Goal: Transaction & Acquisition: Subscribe to service/newsletter

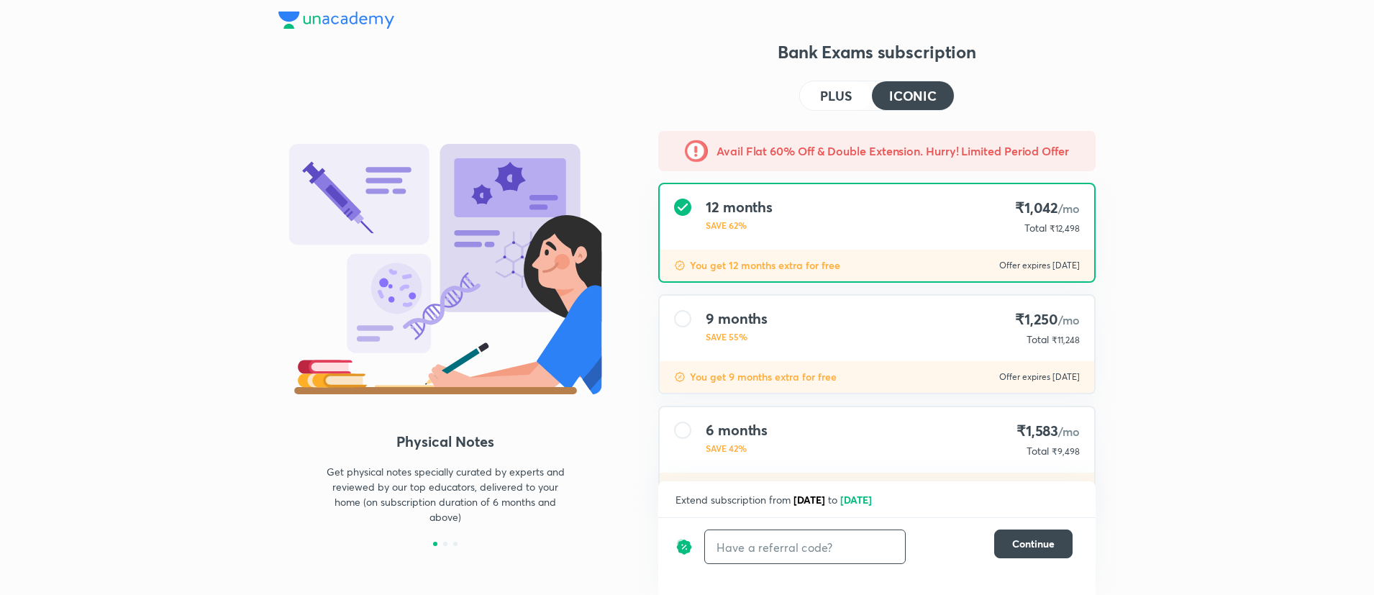
click at [761, 550] on input "text" at bounding box center [805, 547] width 200 height 34
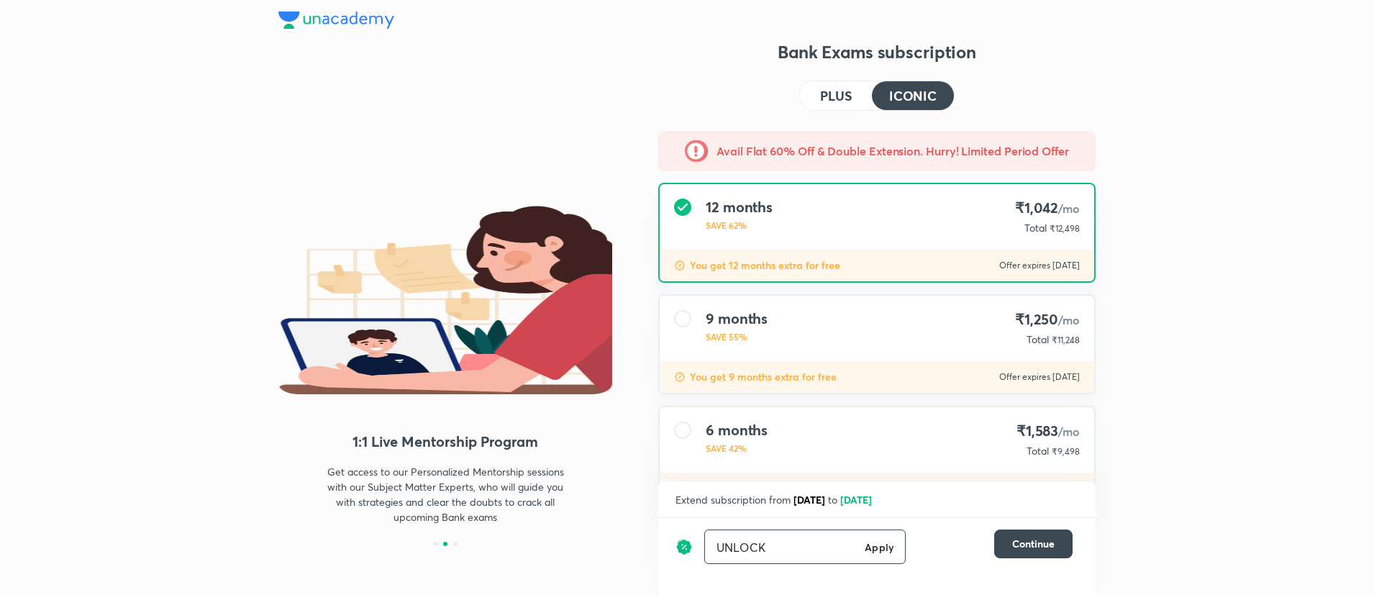
type input "UNLOCK"
drag, startPoint x: 877, startPoint y: 544, endPoint x: 1014, endPoint y: 644, distance: 169.5
click at [1014, 594] on html "Physical Notes Get physical notes specially curated by experts and reviewed by …" at bounding box center [687, 358] width 1374 height 716
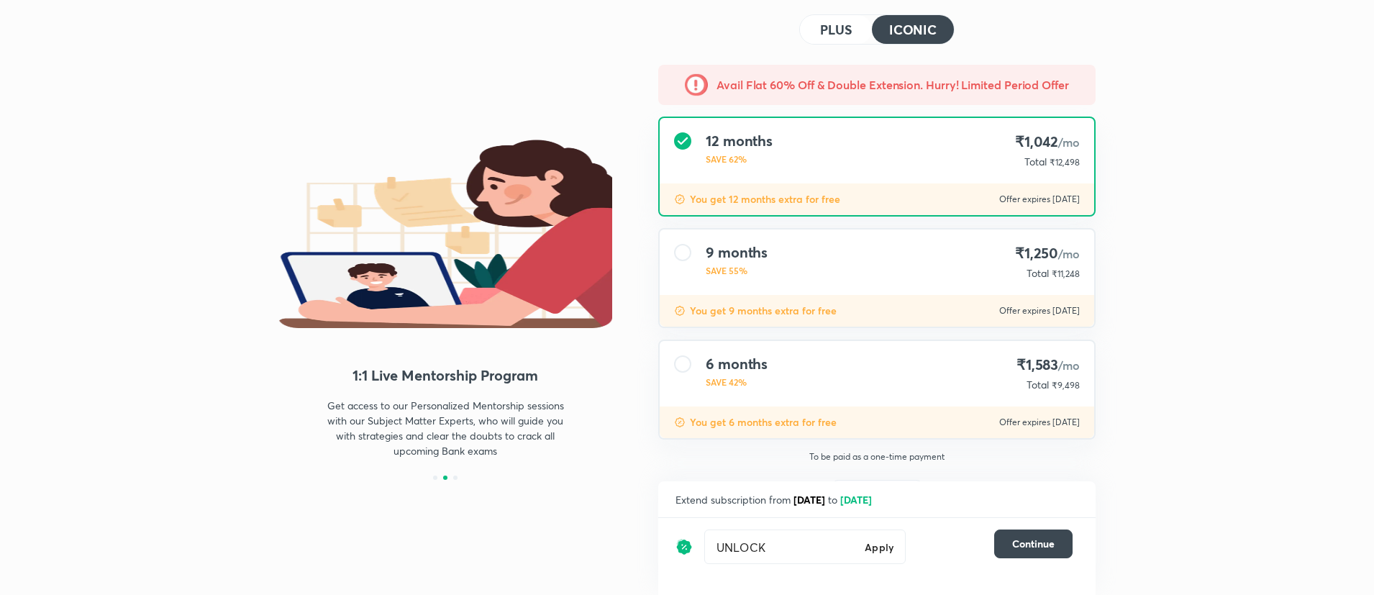
click at [560, 531] on div "Physical Notes Get physical notes specially curated by experts and reviewed by …" at bounding box center [445, 311] width 334 height 675
click at [885, 549] on h6 "Apply" at bounding box center [879, 546] width 29 height 15
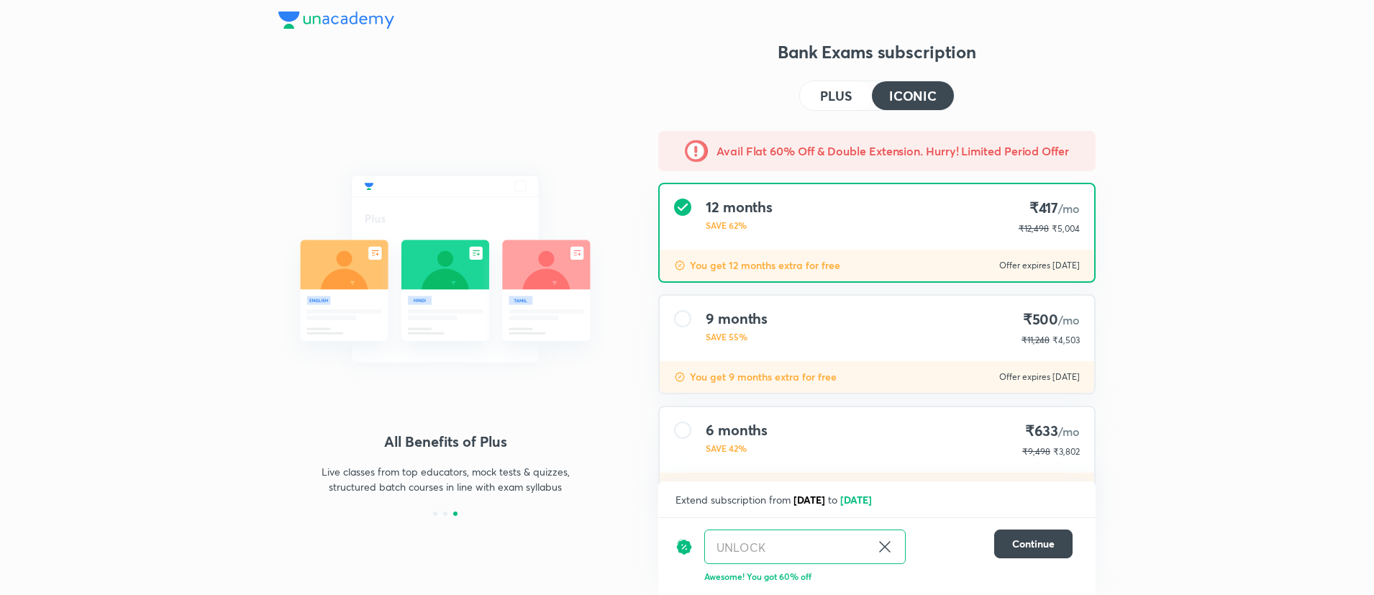
click at [851, 100] on h4 "PLUS" at bounding box center [836, 95] width 32 height 13
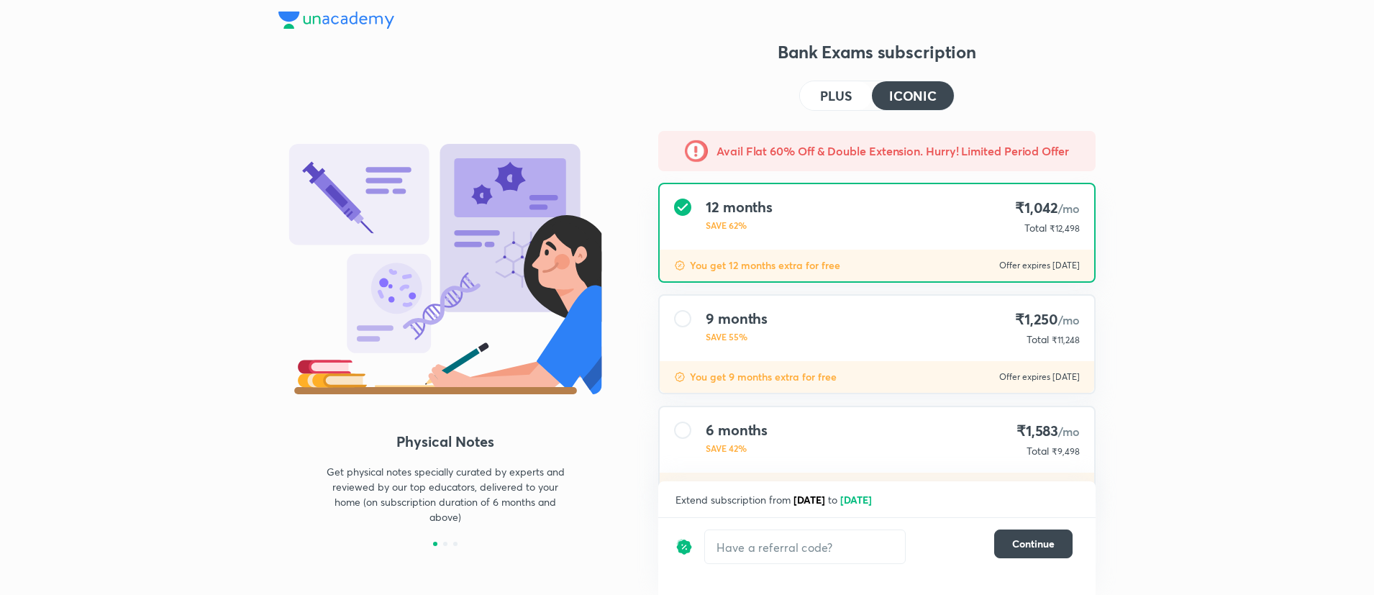
scroll to position [121, 0]
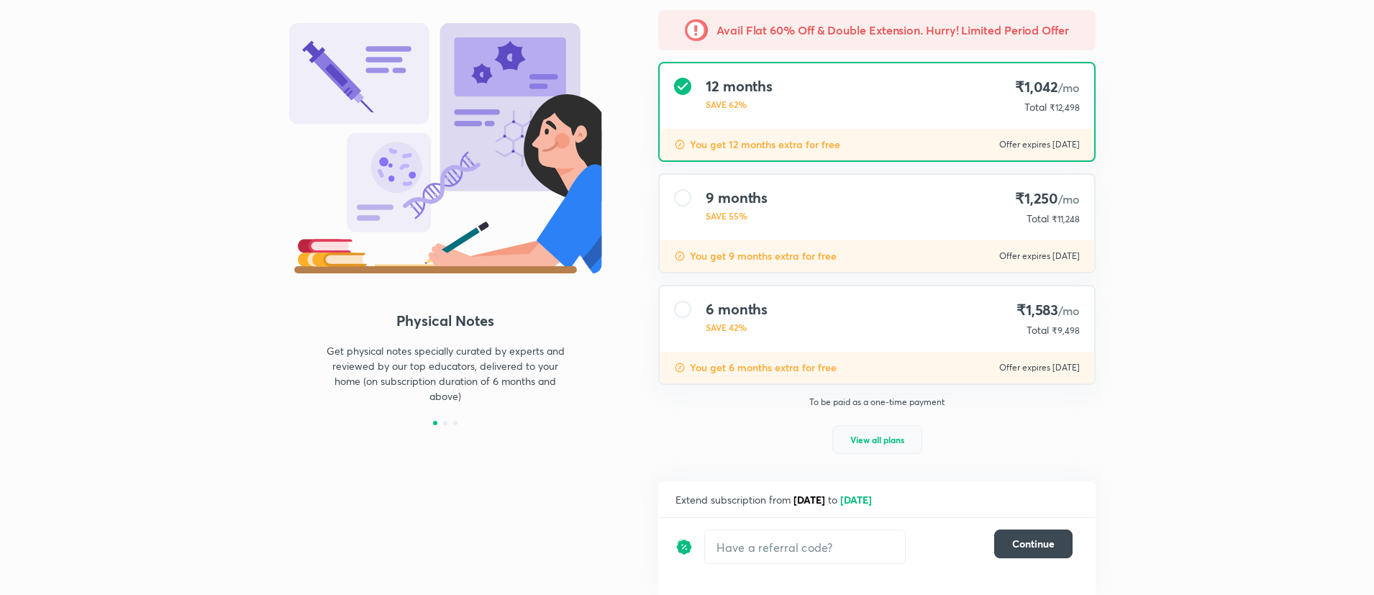
click at [872, 443] on span "View all plans" at bounding box center [877, 439] width 54 height 14
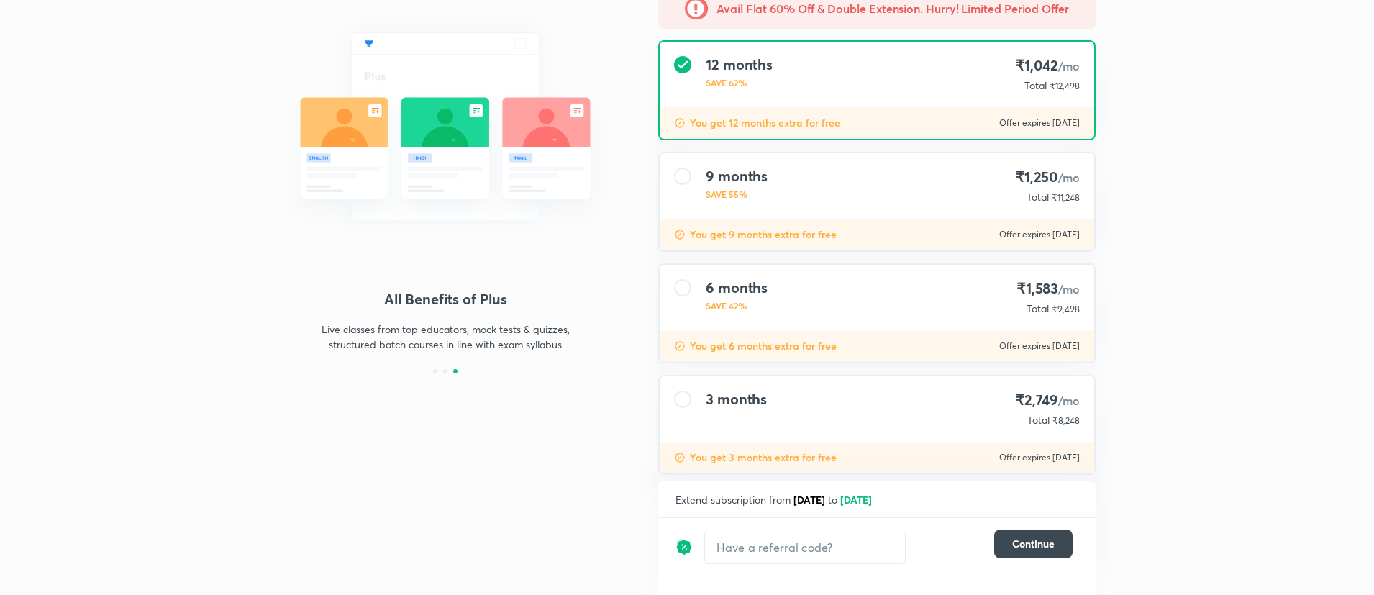
scroll to position [169, 0]
